Goal: Task Accomplishment & Management: Use online tool/utility

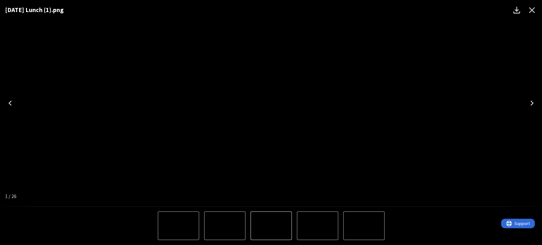
click at [536, 9] on icon "Close" at bounding box center [532, 10] width 10 height 10
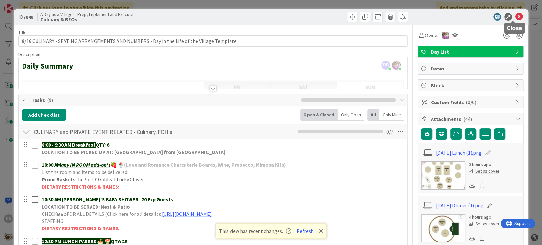
click at [515, 17] on icon at bounding box center [519, 17] width 8 height 8
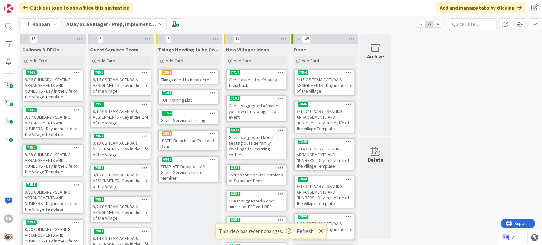
click at [127, 88] on div "8/16 GS TEAM AGENDA & ASSIGNMENTS - Day in the Life of the Village" at bounding box center [121, 86] width 60 height 20
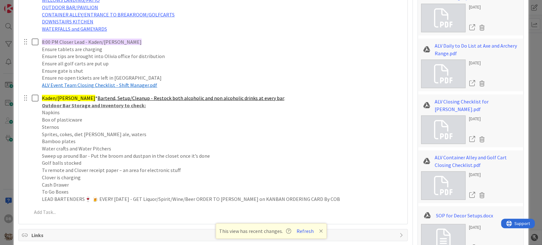
scroll to position [1094, 0]
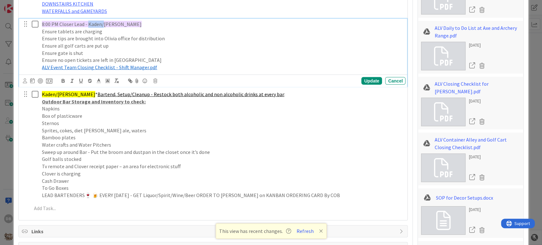
drag, startPoint x: 102, startPoint y: 22, endPoint x: 87, endPoint y: 22, distance: 14.9
click at [87, 22] on span "8:00 PM Closer Lead - Kaden/[PERSON_NAME]" at bounding box center [92, 24] width 100 height 6
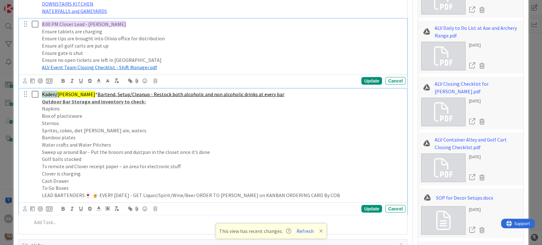
drag, startPoint x: 57, startPoint y: 92, endPoint x: 43, endPoint y: 91, distance: 13.7
click at [43, 91] on span "Kaden/[PERSON_NAME]" at bounding box center [68, 94] width 53 height 6
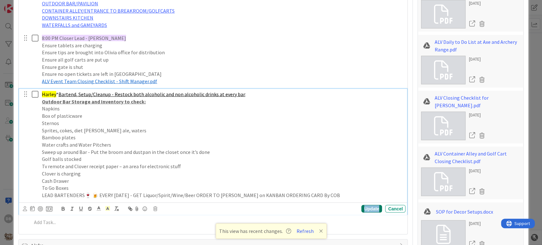
click at [365, 208] on div "Update" at bounding box center [372, 209] width 21 height 8
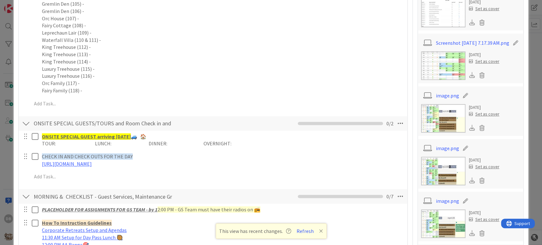
scroll to position [374, 0]
